Goal: Navigation & Orientation: Find specific page/section

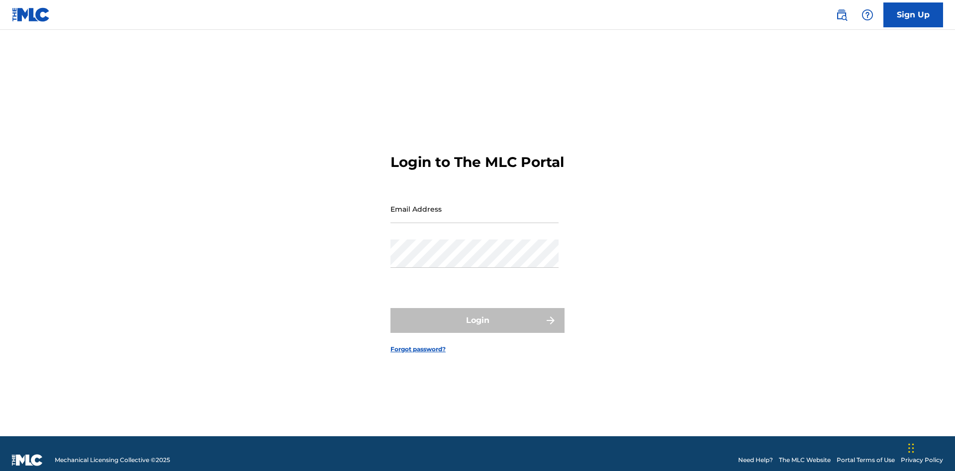
scroll to position [13, 0]
click at [474, 204] on input "Email Address" at bounding box center [474, 209] width 168 height 28
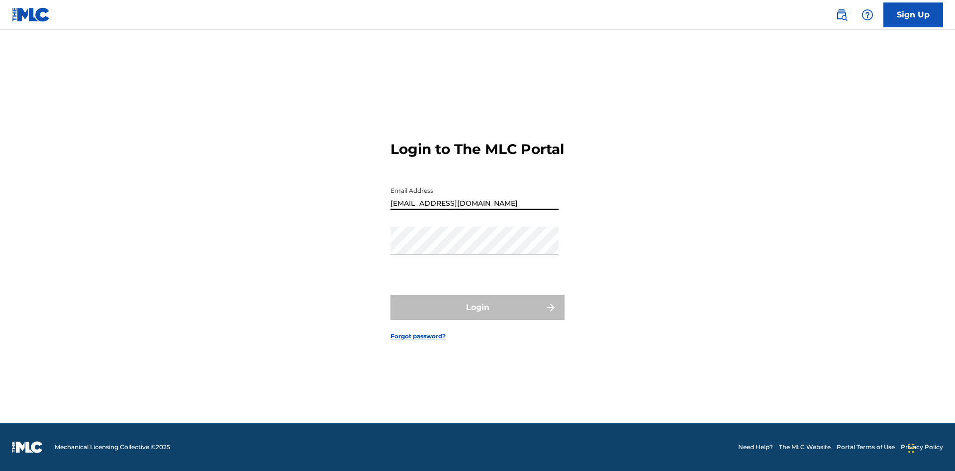
type input "Duke.McTesterson@gmail.com"
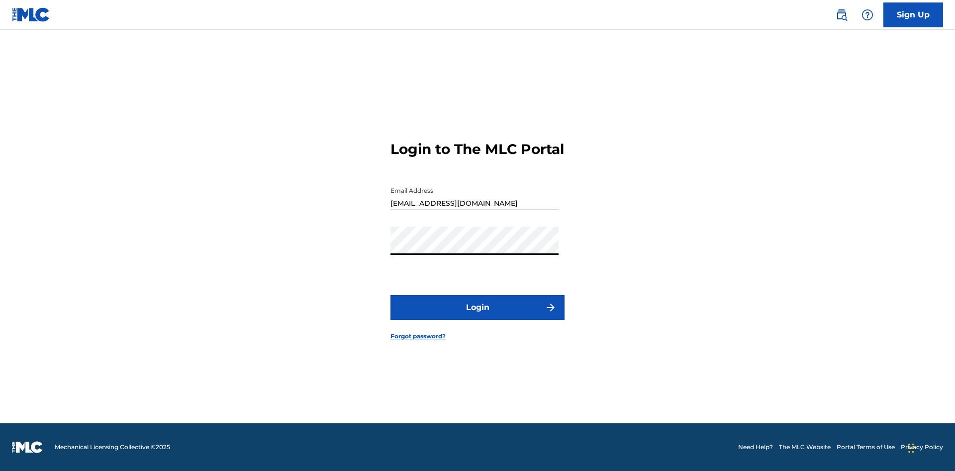
click at [477, 316] on button "Login" at bounding box center [477, 307] width 174 height 25
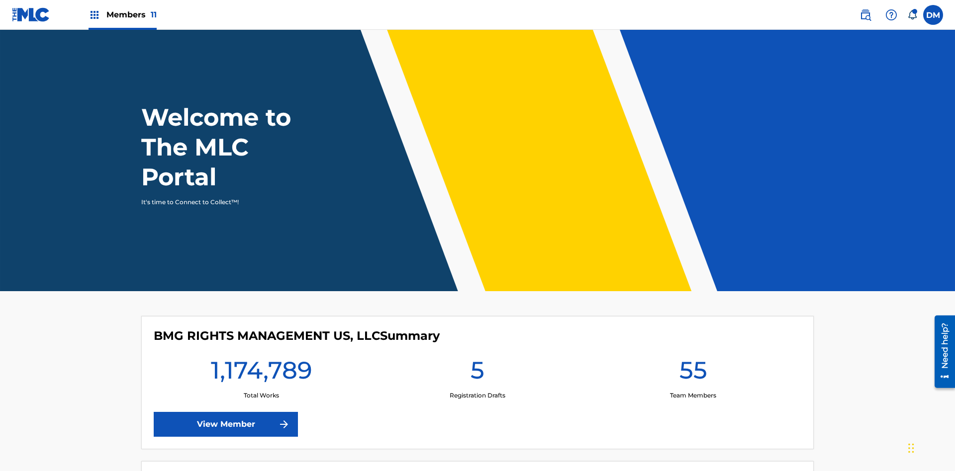
scroll to position [43, 0]
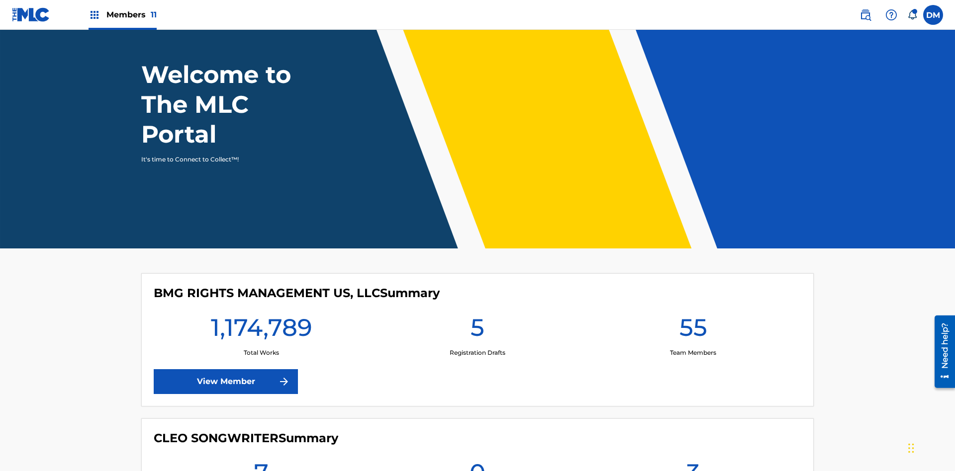
click at [122, 14] on span "Members 11" at bounding box center [131, 14] width 50 height 11
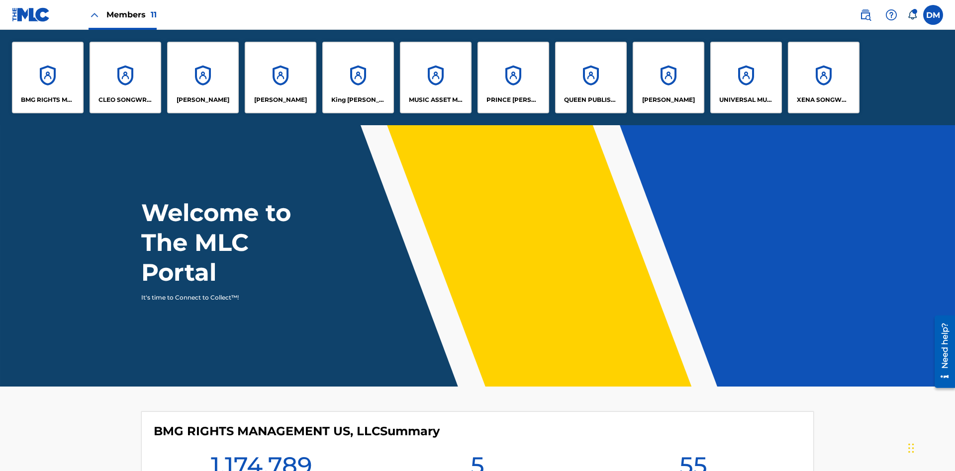
click at [357, 100] on p "King McTesterson" at bounding box center [358, 99] width 54 height 9
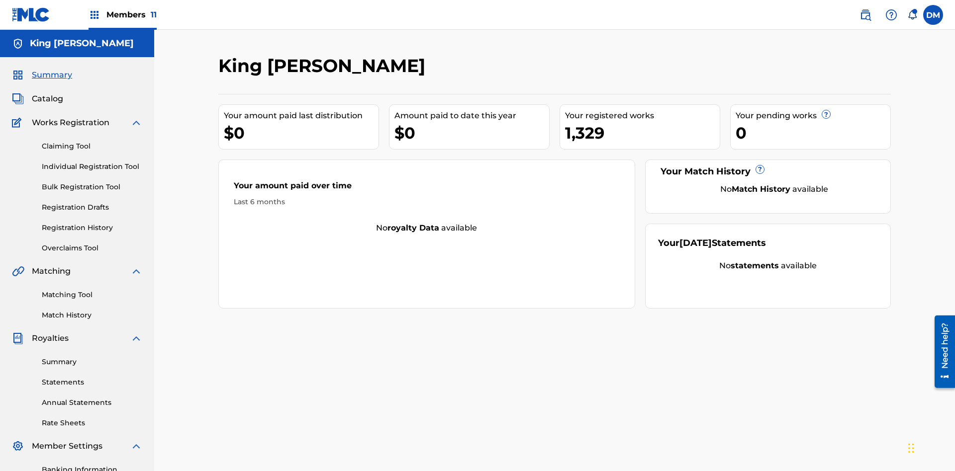
click at [47, 93] on span "Catalog" at bounding box center [47, 99] width 31 height 12
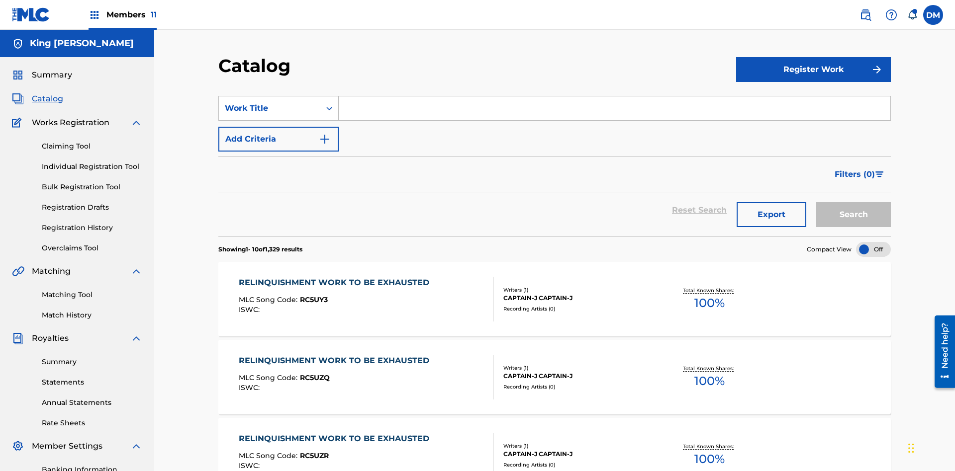
scroll to position [182, 0]
